Goal: Task Accomplishment & Management: Complete application form

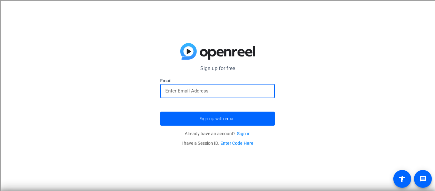
click at [249, 93] on input "email" at bounding box center [217, 91] width 104 height 8
type input "[EMAIL_ADDRESS][DOMAIN_NAME]"
click at [160, 111] on button "Sign up with email" at bounding box center [217, 118] width 115 height 14
click at [207, 96] on div at bounding box center [217, 91] width 104 height 14
type input "[EMAIL_ADDRESS][DOMAIN_NAME]"
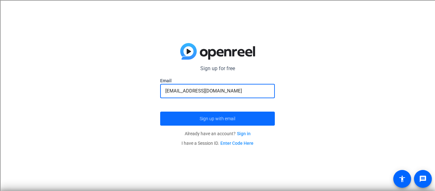
click at [214, 115] on span "submit" at bounding box center [217, 118] width 115 height 15
